Goal: Answer question/provide support: Share knowledge or assist other users

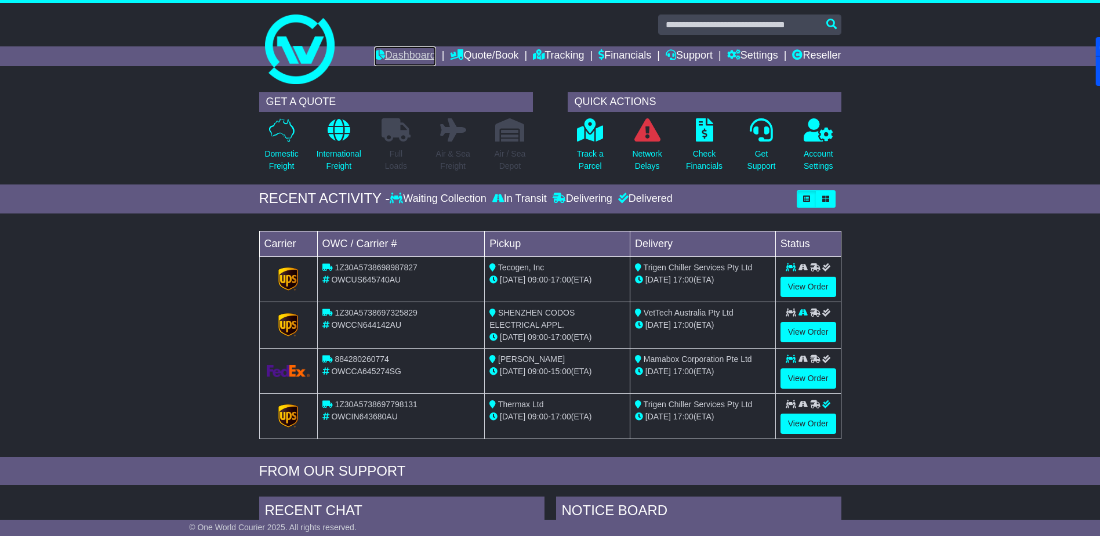
drag, startPoint x: 400, startPoint y: 57, endPoint x: 394, endPoint y: 57, distance: 6.4
click at [400, 57] on link "Dashboard" at bounding box center [405, 56] width 62 height 20
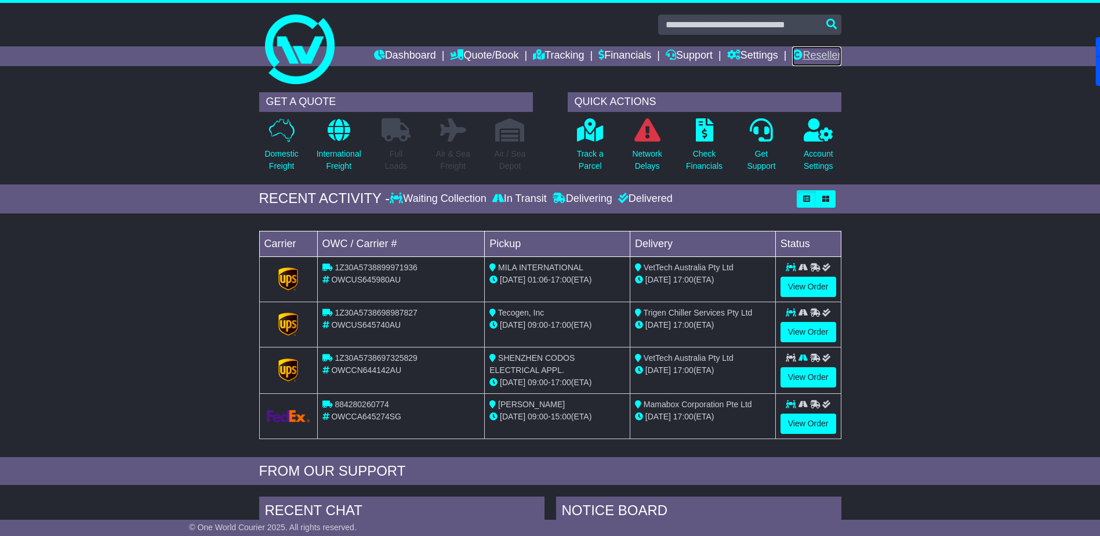
click at [815, 53] on link "Reseller" at bounding box center [816, 56] width 49 height 20
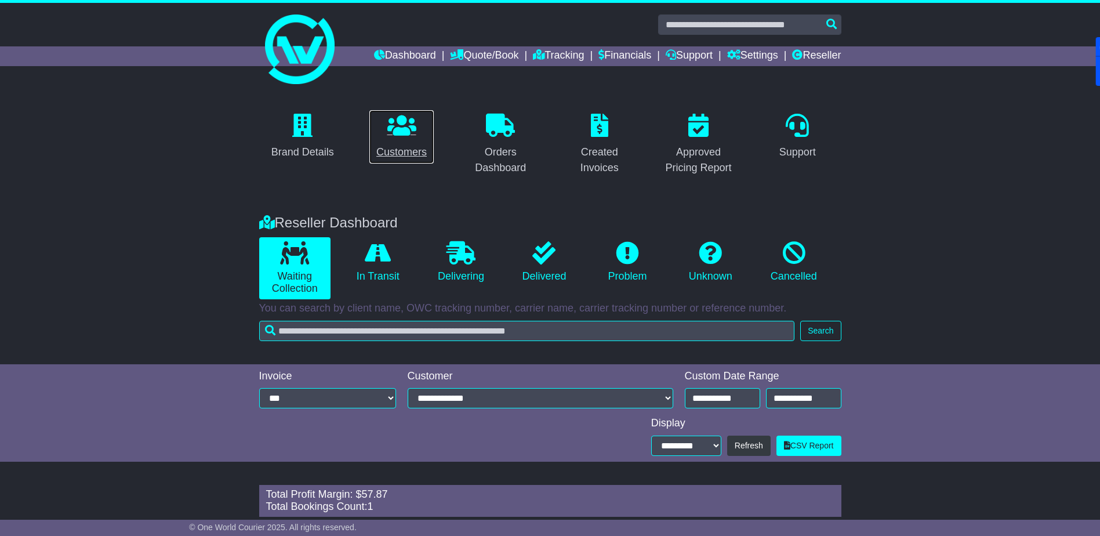
click at [399, 154] on div "Customers" at bounding box center [401, 152] width 50 height 16
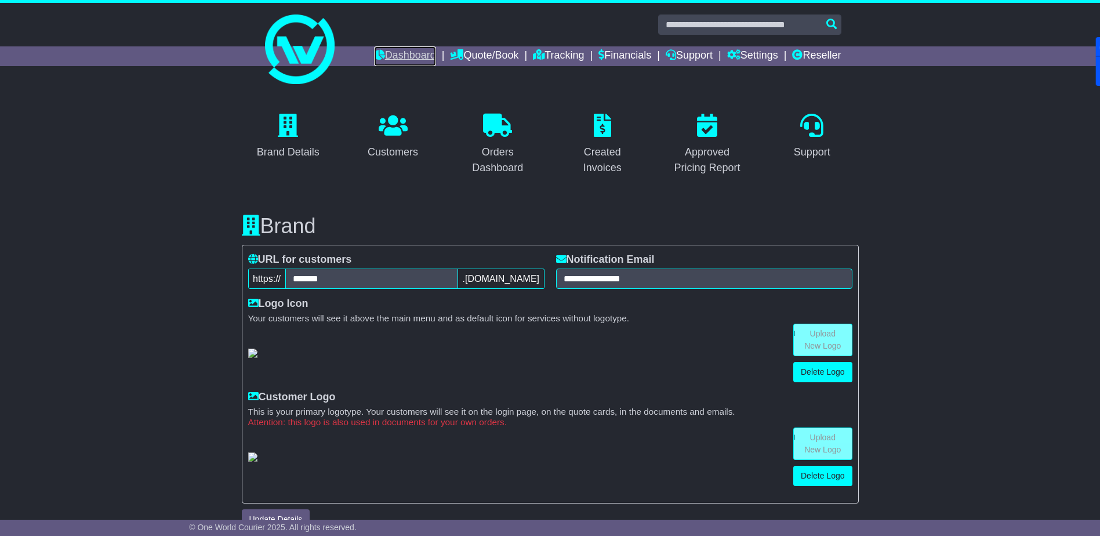
click at [400, 52] on link "Dashboard" at bounding box center [405, 56] width 62 height 20
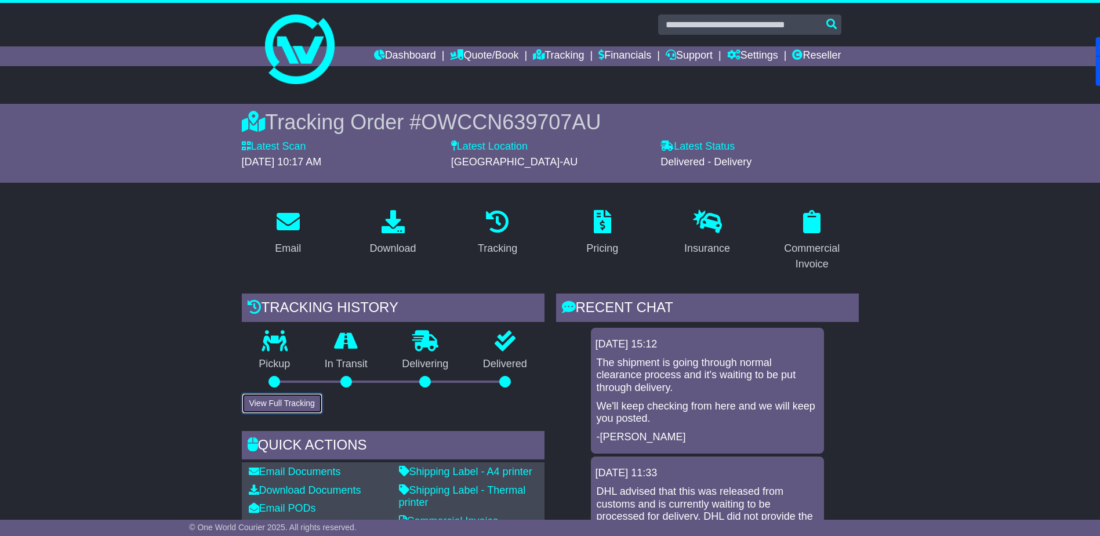
click at [279, 403] on button "View Full Tracking" at bounding box center [282, 403] width 81 height 20
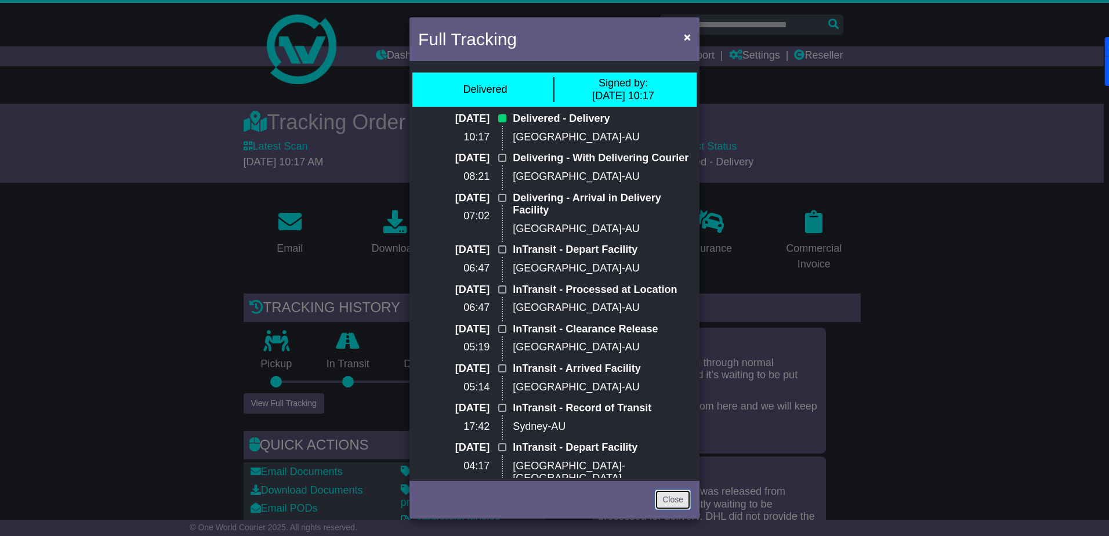
drag, startPoint x: 663, startPoint y: 496, endPoint x: 681, endPoint y: 476, distance: 26.7
click at [663, 496] on link "Close" at bounding box center [673, 499] width 36 height 20
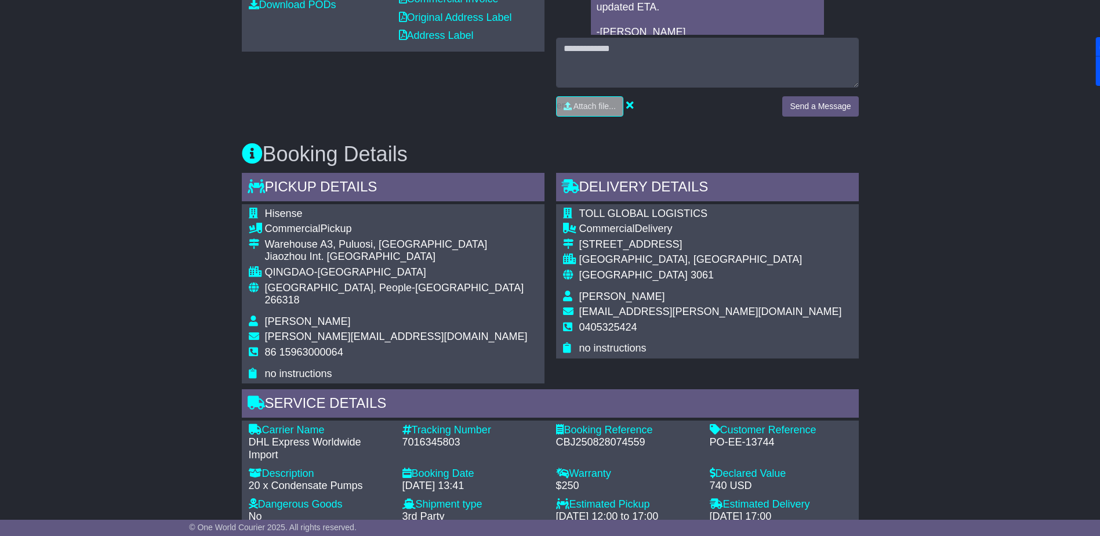
scroll to position [232, 0]
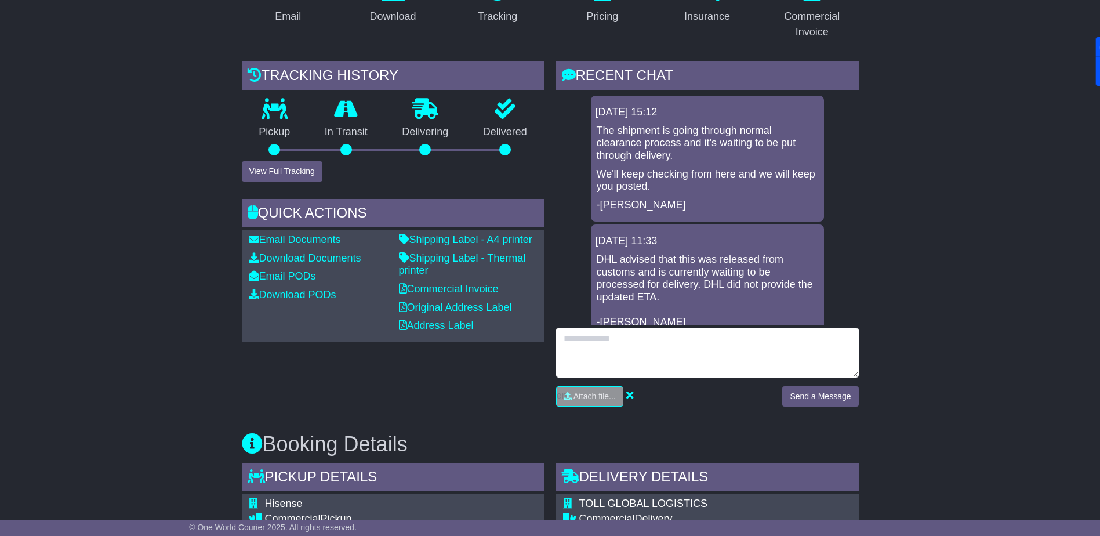
click at [628, 361] on textarea at bounding box center [707, 353] width 303 height 50
type textarea "**********"
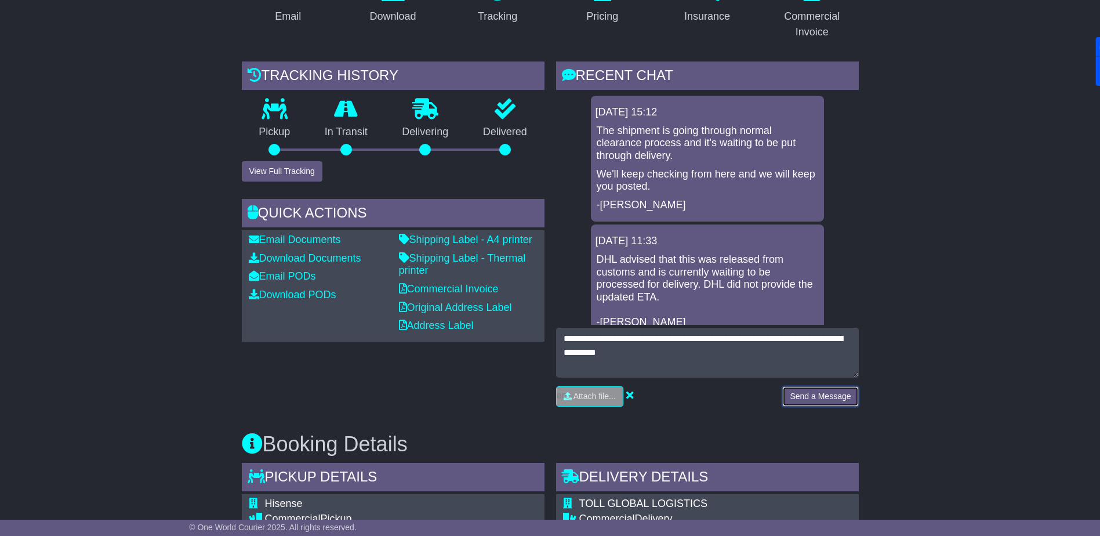
click at [835, 395] on button "Send a Message" at bounding box center [820, 396] width 76 height 20
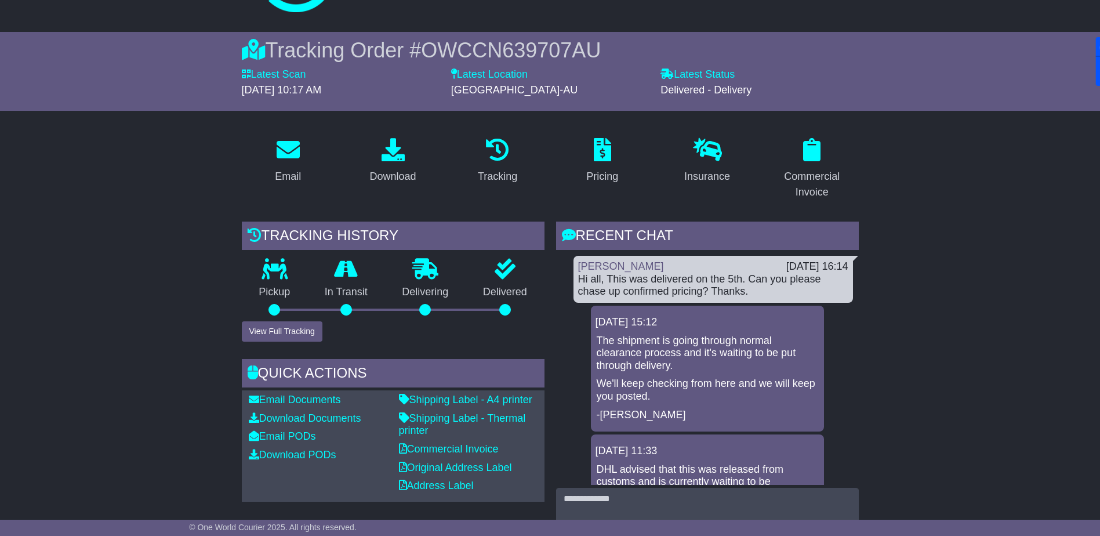
scroll to position [0, 0]
